Goal: Task Accomplishment & Management: Use online tool/utility

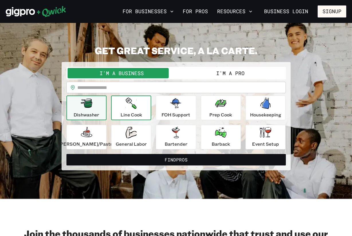
scroll to position [2, 0]
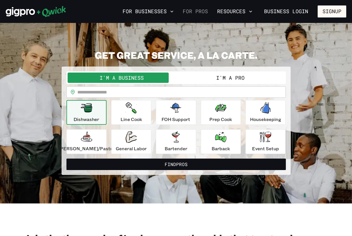
click at [197, 12] on link "For Pros" at bounding box center [195, 12] width 30 height 10
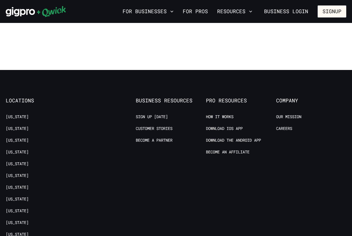
scroll to position [1044, 0]
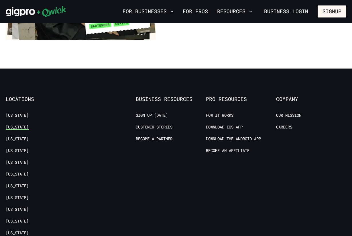
click at [16, 128] on link "[US_STATE]" at bounding box center [17, 126] width 23 height 5
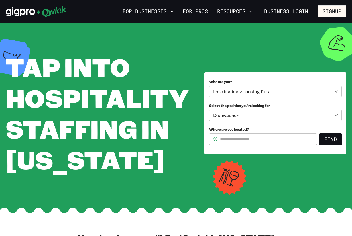
click at [230, 139] on input "Where are you located?" at bounding box center [268, 138] width 97 height 11
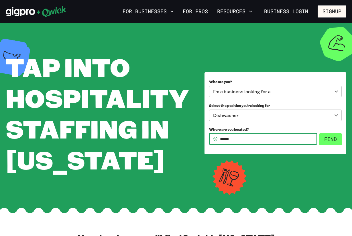
type input "*****"
click at [331, 138] on button "Find" at bounding box center [330, 139] width 22 height 12
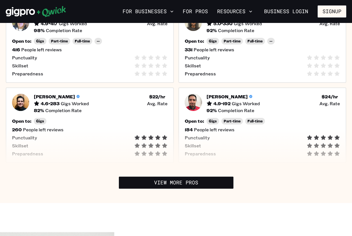
scroll to position [271, 0]
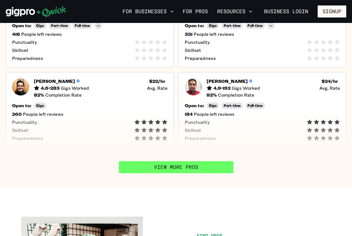
click at [212, 169] on link "View More Pros" at bounding box center [176, 167] width 114 height 12
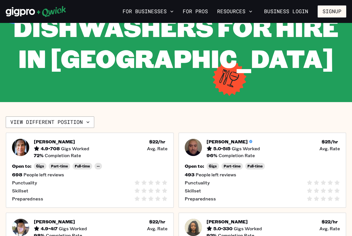
scroll to position [62, 0]
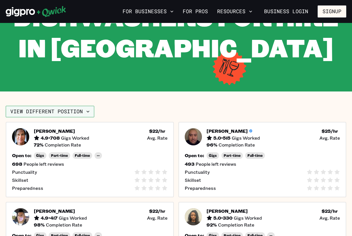
click at [80, 112] on button "View different position" at bounding box center [50, 111] width 88 height 11
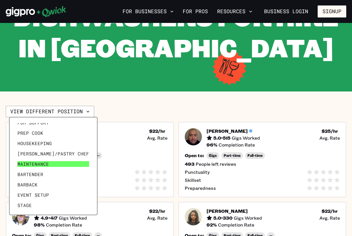
scroll to position [27, 0]
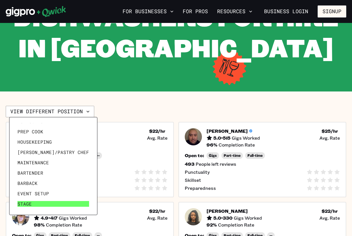
click at [37, 204] on link "Stage" at bounding box center [53, 203] width 76 height 10
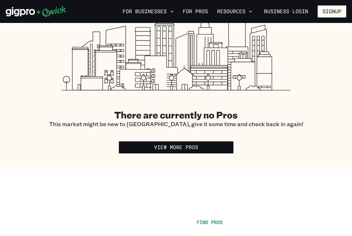
scroll to position [173, 0]
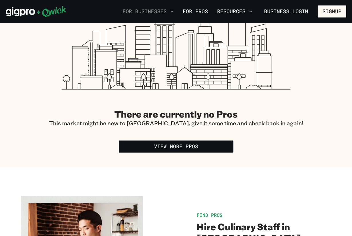
click at [172, 11] on icon "button" at bounding box center [172, 12] width 6 height 6
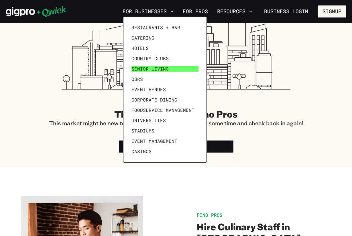
click at [161, 68] on span "Senior Living" at bounding box center [149, 69] width 37 height 6
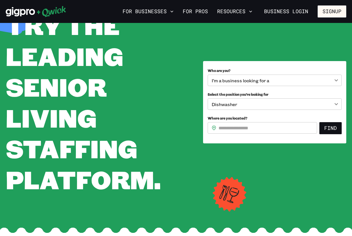
scroll to position [42, 0]
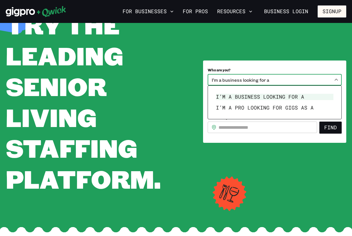
click at [262, 82] on body "**********" at bounding box center [176, 76] width 352 height 236
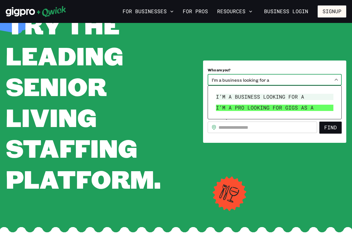
click at [258, 110] on li "I’m a pro looking for Gigs as a" at bounding box center [275, 107] width 122 height 11
type input "***"
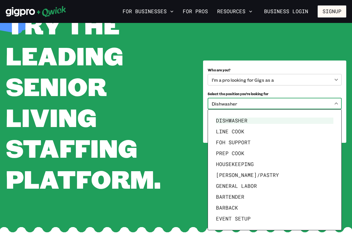
click at [260, 106] on body "**********" at bounding box center [176, 76] width 352 height 236
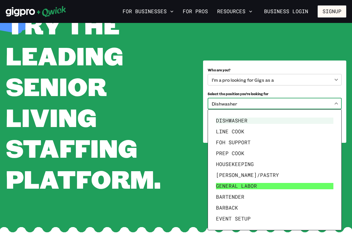
click at [254, 185] on li "General Labor" at bounding box center [275, 185] width 122 height 11
type input "**********"
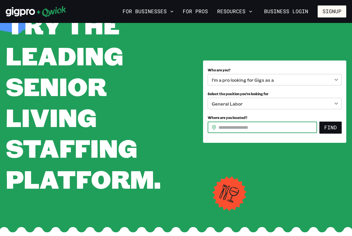
click at [259, 127] on input "Where are you located?" at bounding box center [267, 126] width 98 height 11
type input "*****"
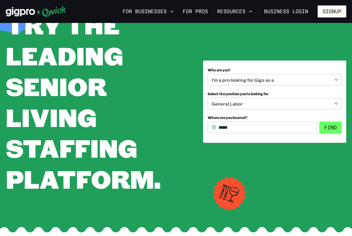
click at [327, 130] on button "Find" at bounding box center [330, 127] width 22 height 12
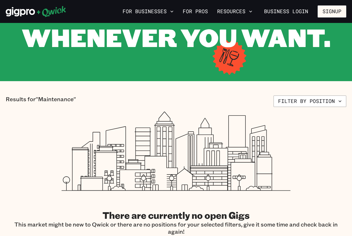
scroll to position [75, 0]
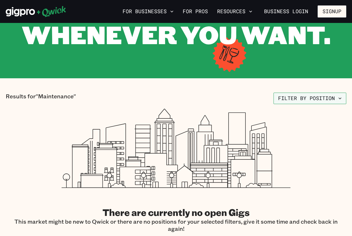
click at [296, 100] on button "Filter by position" at bounding box center [309, 97] width 73 height 11
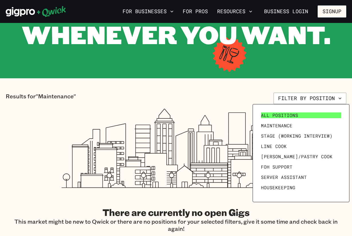
click at [290, 110] on link "All Positions" at bounding box center [300, 115] width 85 height 10
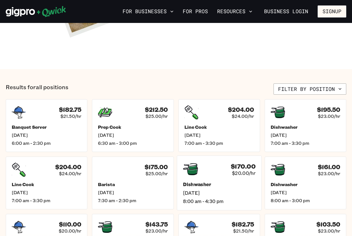
scroll to position [159, 0]
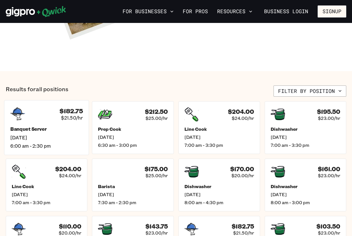
click at [63, 144] on span "6:00 am - 2:30 pm" at bounding box center [46, 146] width 72 height 6
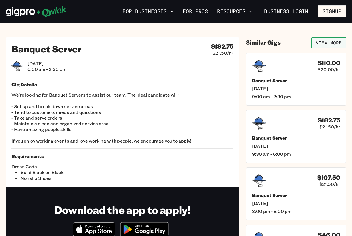
click at [333, 40] on link "View More" at bounding box center [328, 42] width 35 height 11
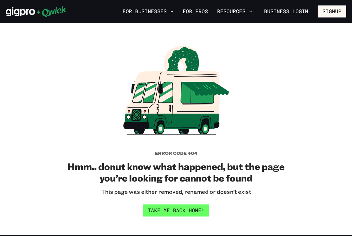
click at [194, 208] on link "Take me back home!" at bounding box center [176, 210] width 66 height 12
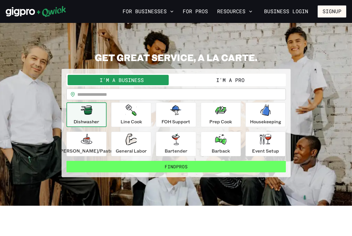
click at [179, 168] on button "Find Pros" at bounding box center [175, 166] width 219 height 11
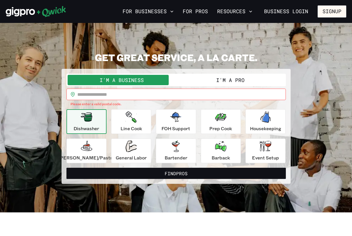
click at [116, 93] on input "text" at bounding box center [181, 93] width 208 height 11
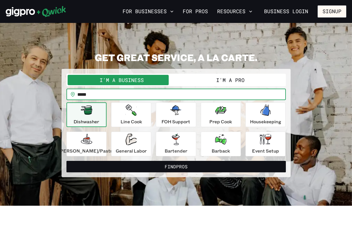
type input "*****"
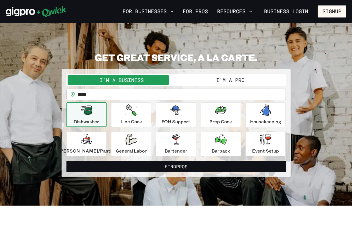
click at [203, 79] on button "I'm a Pro" at bounding box center [230, 80] width 108 height 10
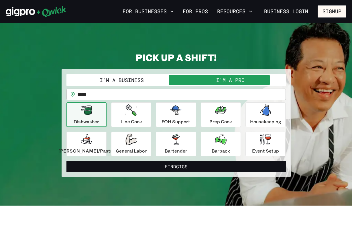
click at [136, 81] on button "I'm a Business" at bounding box center [122, 80] width 108 height 10
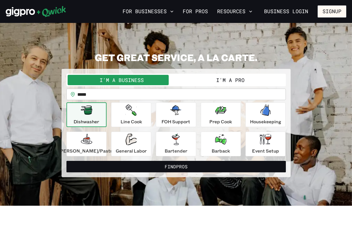
click at [221, 78] on button "I'm a Pro" at bounding box center [230, 80] width 108 height 10
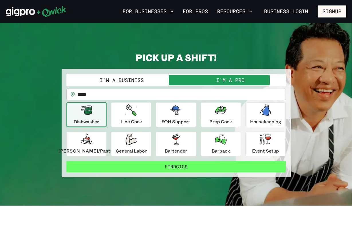
click at [173, 167] on button "Find Gigs" at bounding box center [175, 166] width 219 height 11
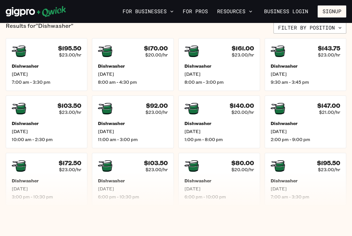
scroll to position [147, 0]
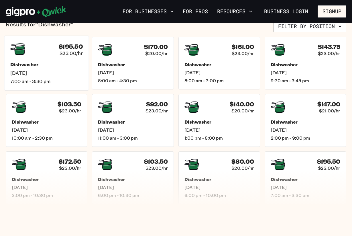
click at [64, 75] on span "Wed, Sep 3" at bounding box center [46, 73] width 72 height 6
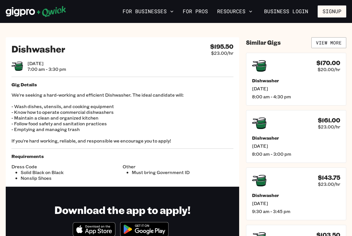
click at [49, 12] on icon at bounding box center [51, 11] width 29 height 11
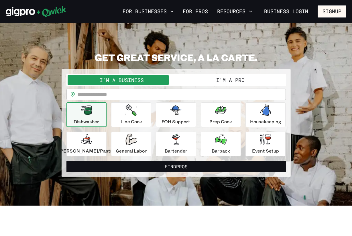
click at [217, 74] on div "I'm a Business I'm a Pro" at bounding box center [175, 80] width 219 height 13
click at [218, 82] on button "I'm a Pro" at bounding box center [230, 80] width 108 height 10
